Goal: Information Seeking & Learning: Learn about a topic

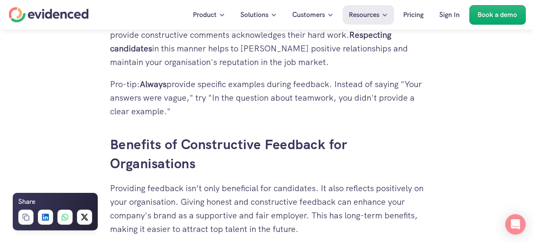
scroll to position [1095, 0]
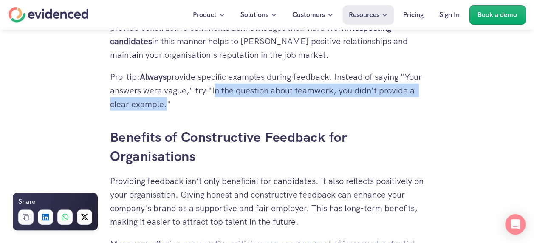
drag, startPoint x: 235, startPoint y: 91, endPoint x: 202, endPoint y: 107, distance: 36.7
click at [202, 107] on p "Pro-tip: Always provide specific examples during feedback. Instead of saying "Y…" at bounding box center [267, 90] width 315 height 41
drag, startPoint x: 202, startPoint y: 107, endPoint x: 198, endPoint y: 106, distance: 4.3
copy p "In the question about teamwork, you didn't provide a clear example"
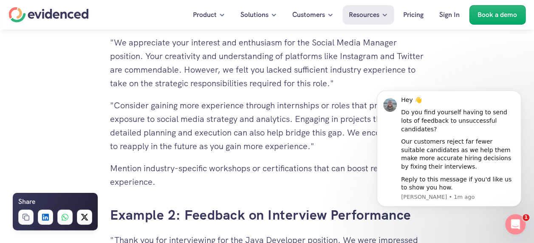
scroll to position [1945, 0]
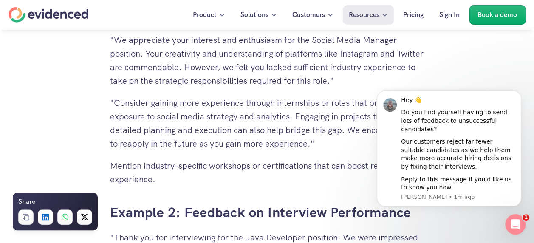
click at [194, 131] on p ""Consider gaining more experience through internships or roles that provide exp…" at bounding box center [267, 123] width 315 height 54
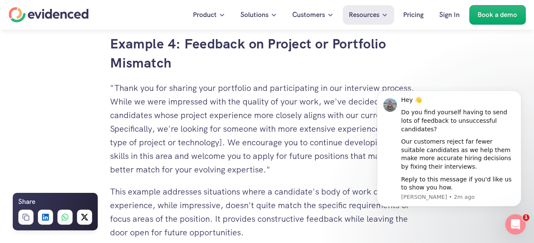
scroll to position [2753, 0]
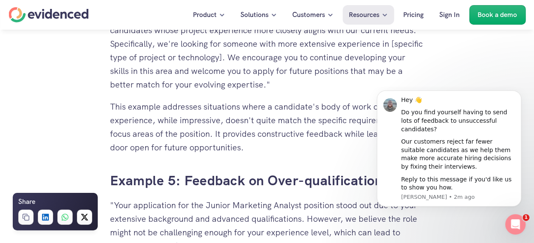
click at [213, 153] on p "This example addresses situations where a candidate's body of work or project e…" at bounding box center [267, 127] width 315 height 54
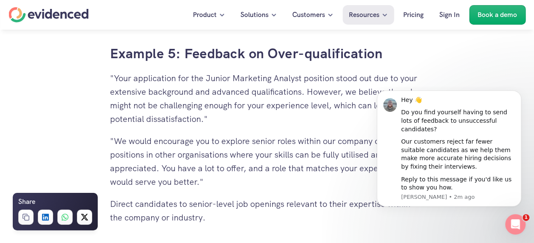
scroll to position [2880, 0]
